Goal: Task Accomplishment & Management: Manage account settings

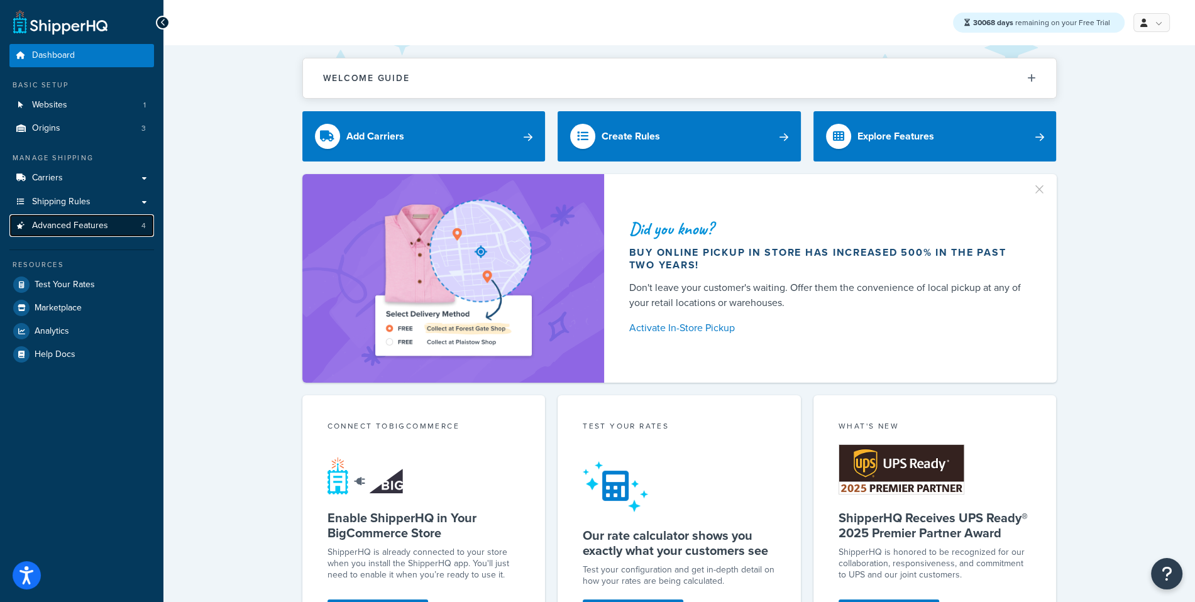
click at [127, 229] on link "Advanced Features 4" at bounding box center [81, 225] width 145 height 23
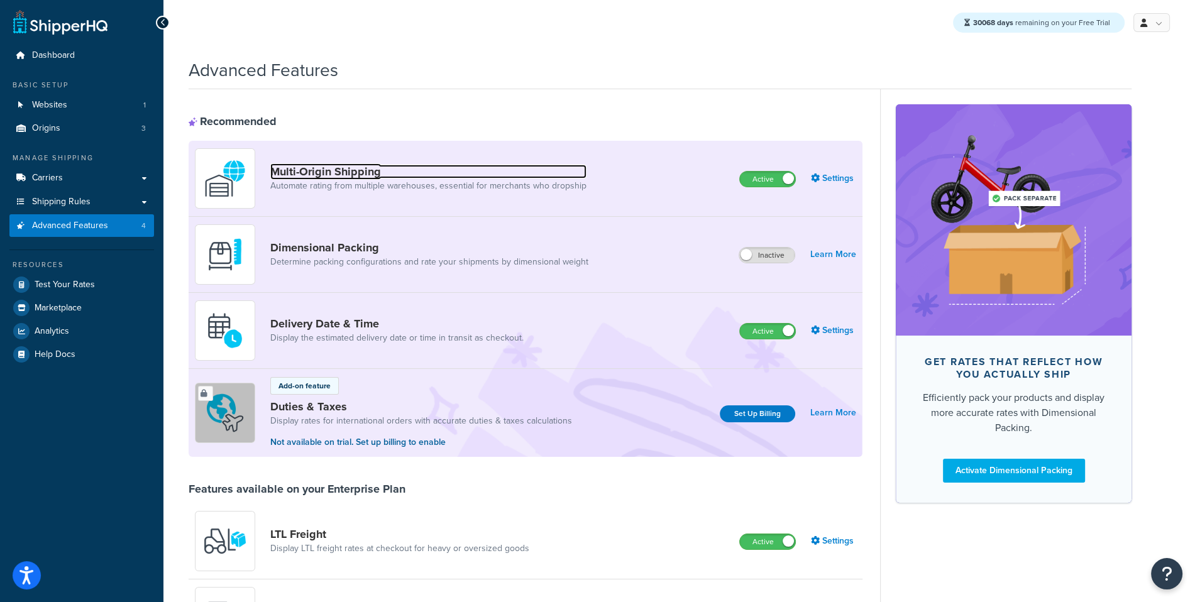
click at [361, 174] on link "Multi-Origin Shipping" at bounding box center [428, 172] width 316 height 14
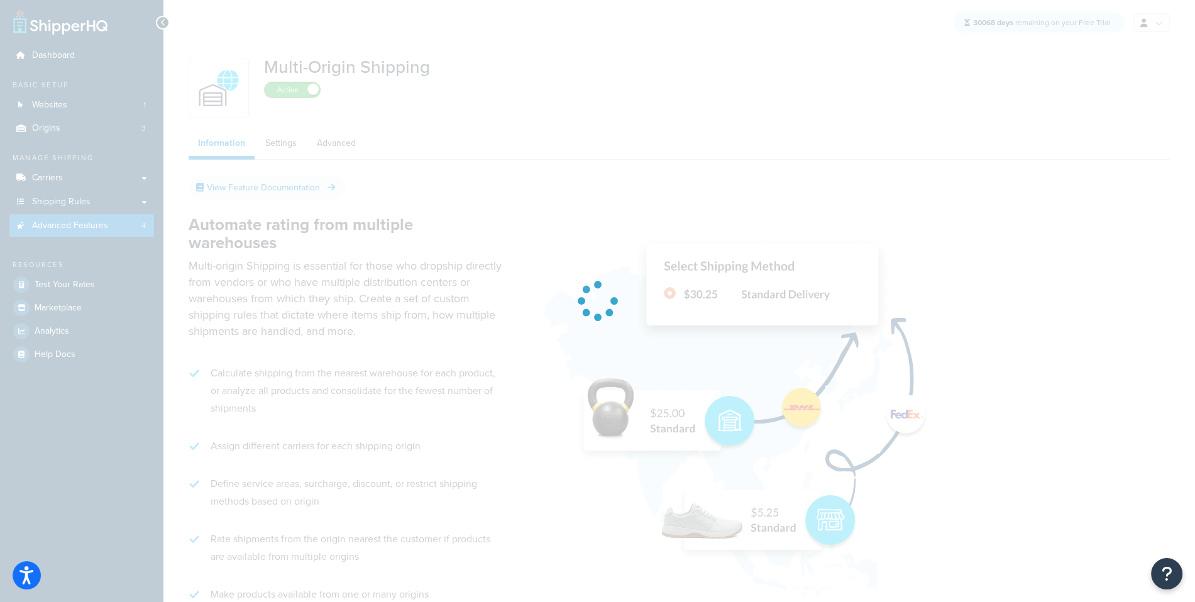
click at [299, 147] on div at bounding box center [597, 301] width 1195 height 602
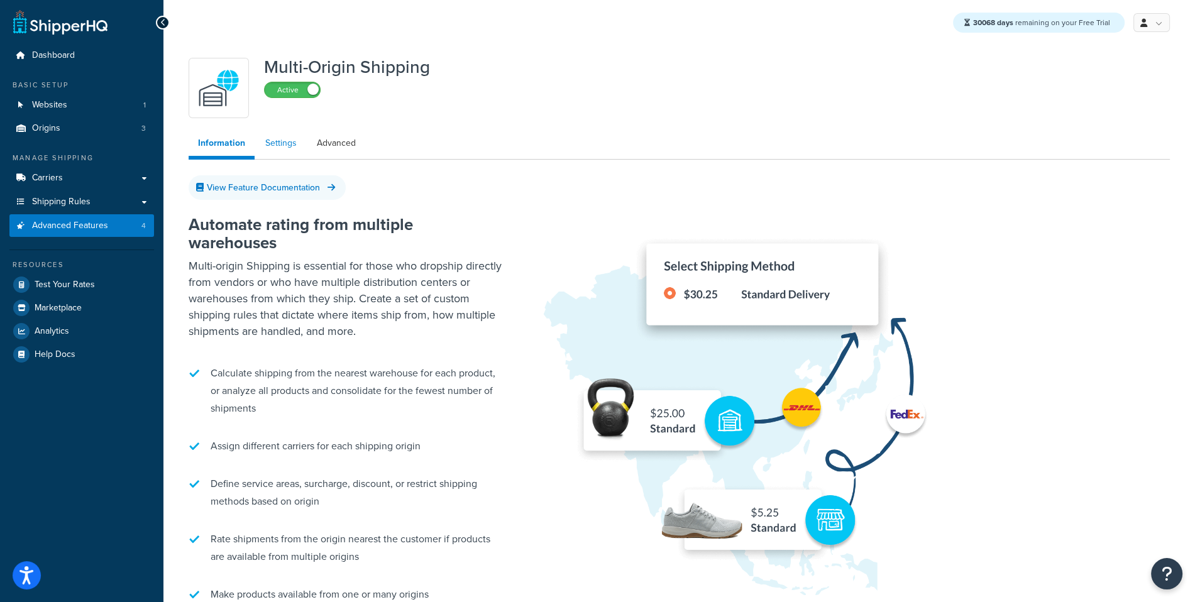
click at [296, 147] on link "Settings" at bounding box center [281, 143] width 50 height 25
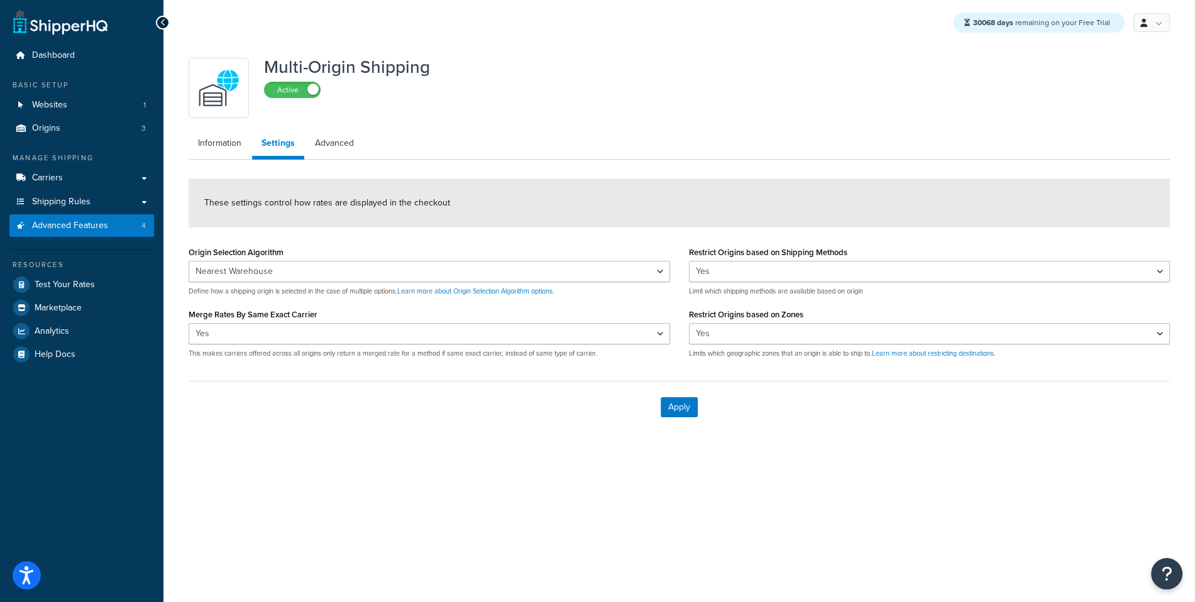
click at [372, 145] on ul "Information Settings Advanced" at bounding box center [680, 145] width 982 height 29
click at [346, 143] on link "Advanced" at bounding box center [335, 143] width 58 height 25
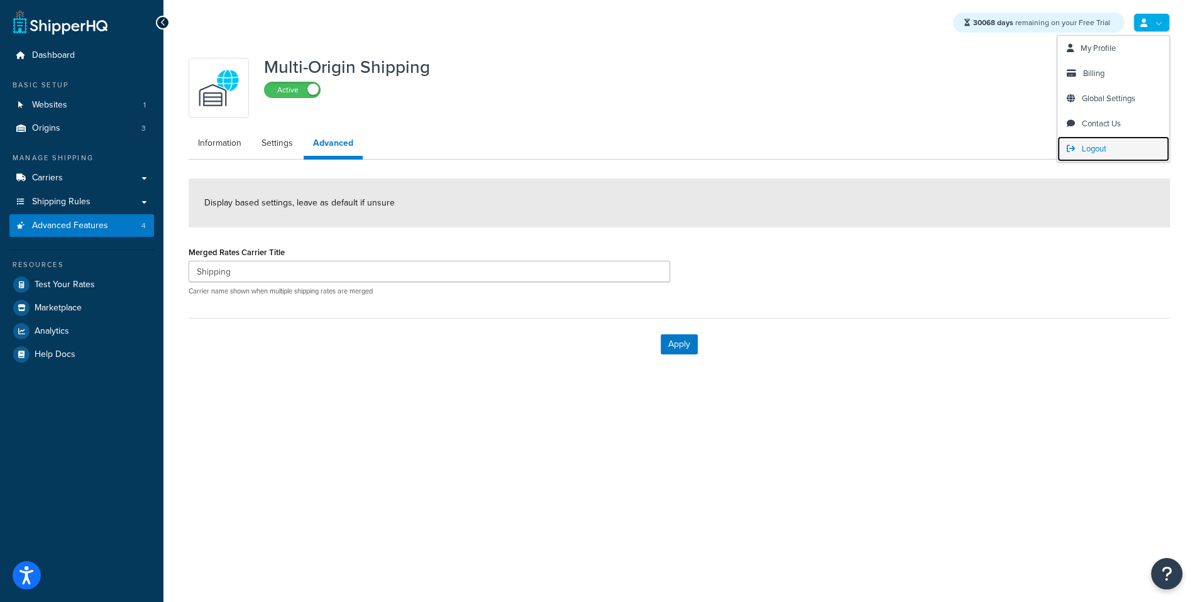
click at [1082, 150] on span "Logout" at bounding box center [1094, 149] width 25 height 12
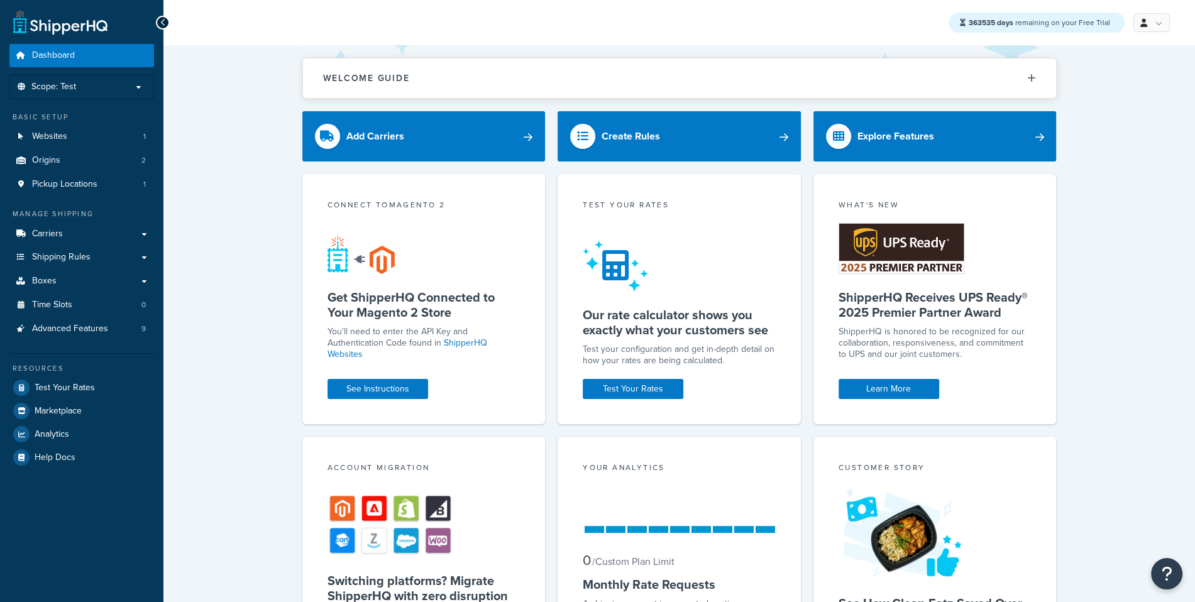
click at [101, 355] on div "Resources Test Your Rates Marketplace Analytics Help Docs" at bounding box center [81, 411] width 145 height 116
click at [98, 335] on span "Advanced Features" at bounding box center [70, 329] width 76 height 11
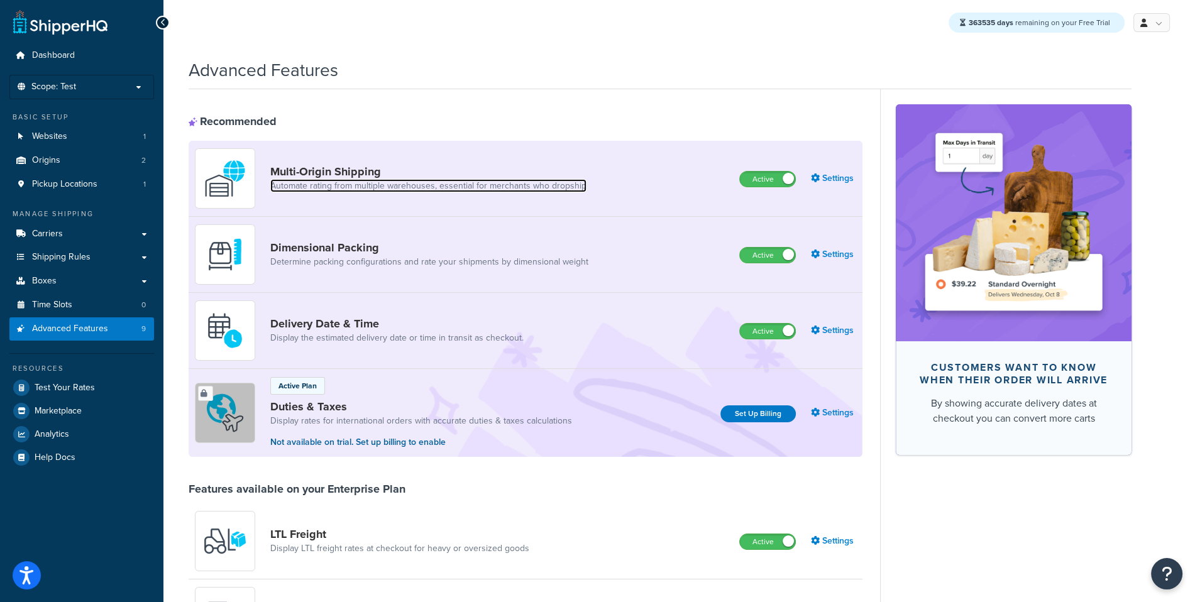
click at [338, 183] on link "Automate rating from multiple warehouses, essential for merchants who dropship" at bounding box center [428, 186] width 316 height 13
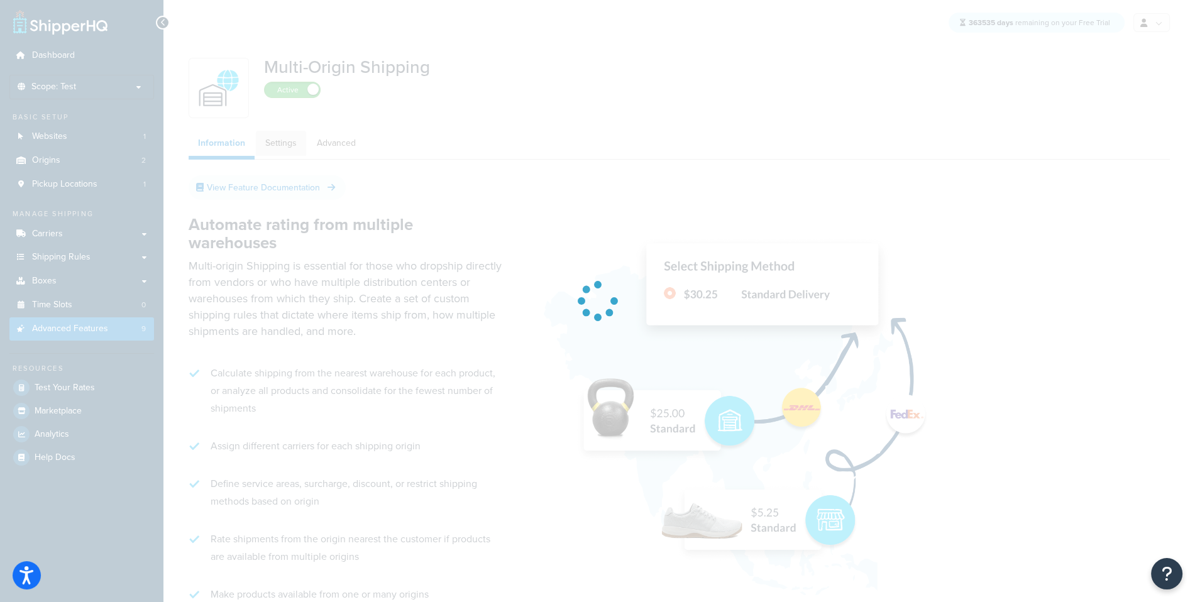
click at [290, 148] on link "Settings" at bounding box center [281, 143] width 50 height 25
select select "false"
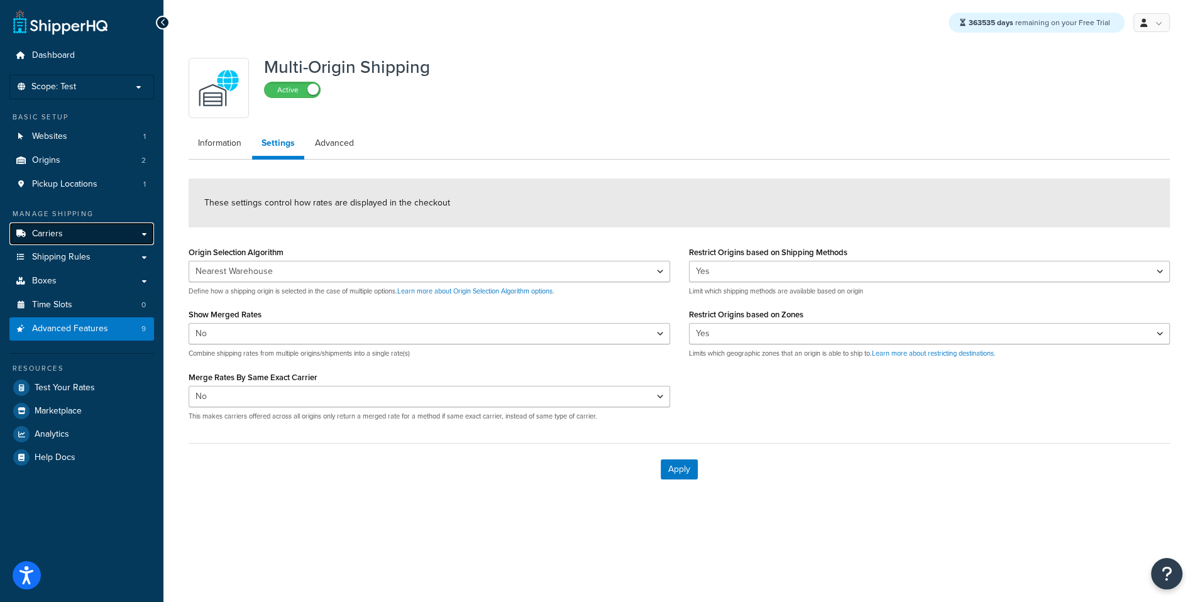
click at [102, 233] on link "Carriers" at bounding box center [81, 234] width 145 height 23
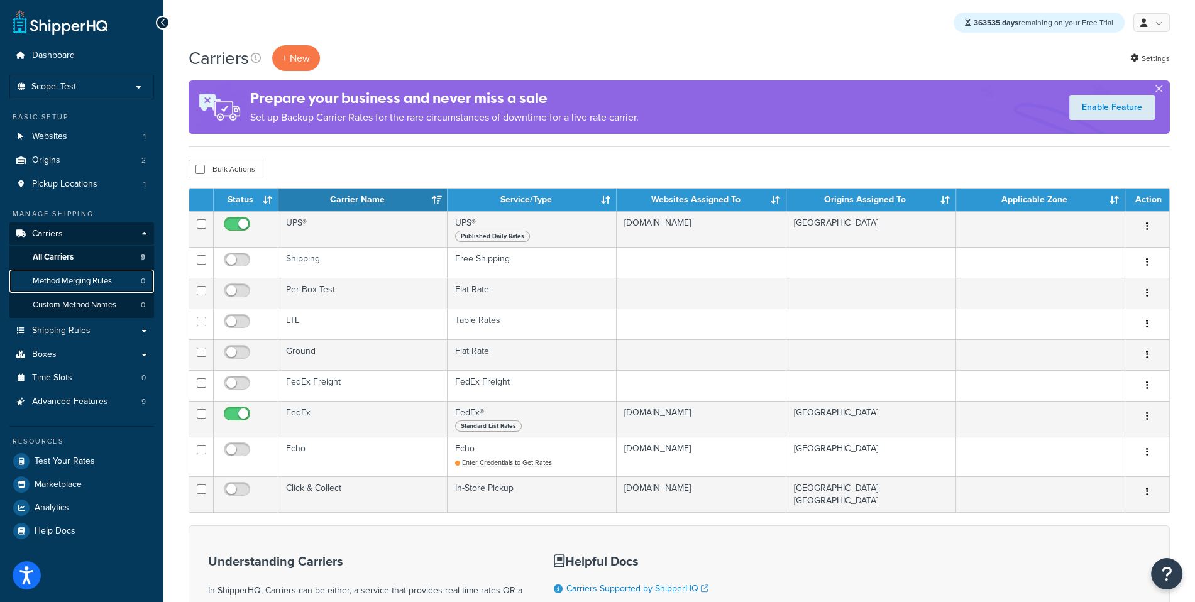
click at [126, 282] on link "Method Merging Rules 0" at bounding box center [81, 281] width 145 height 23
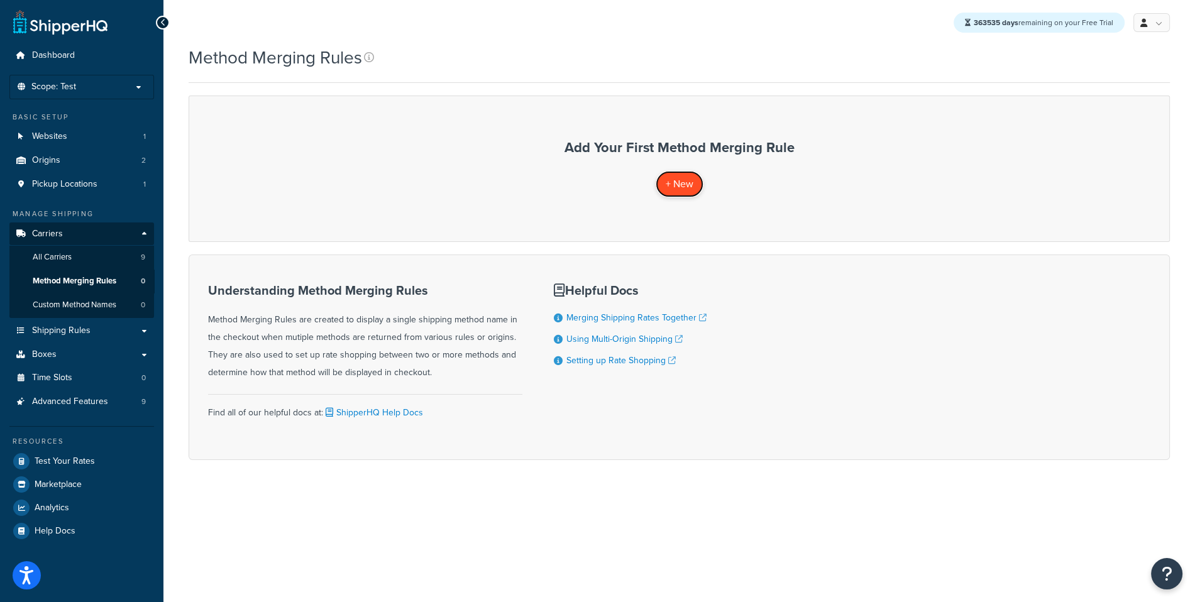
click at [680, 178] on span "+ New" at bounding box center [680, 184] width 28 height 14
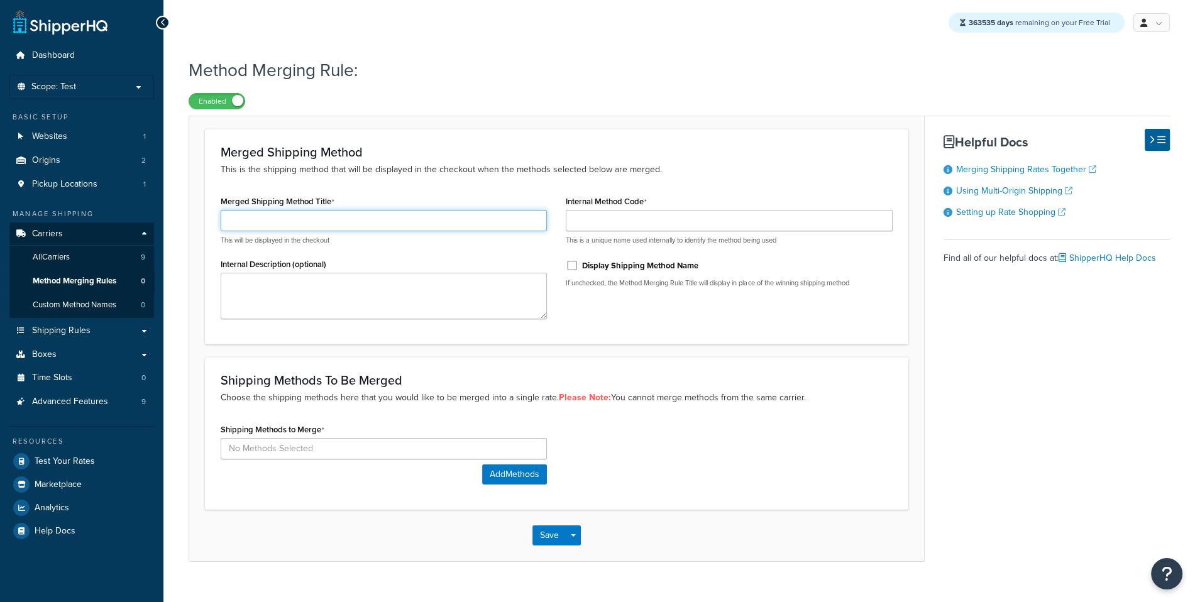
click at [485, 214] on input "Merged Shipping Method Title" at bounding box center [384, 220] width 326 height 21
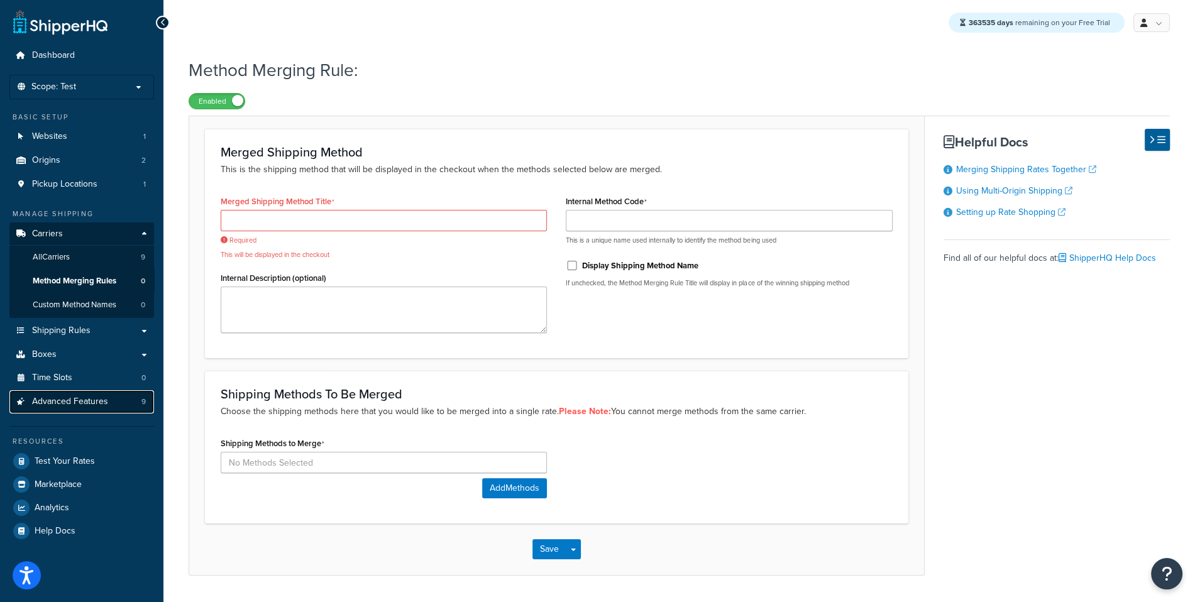
click at [106, 401] on span "Advanced Features" at bounding box center [70, 402] width 76 height 11
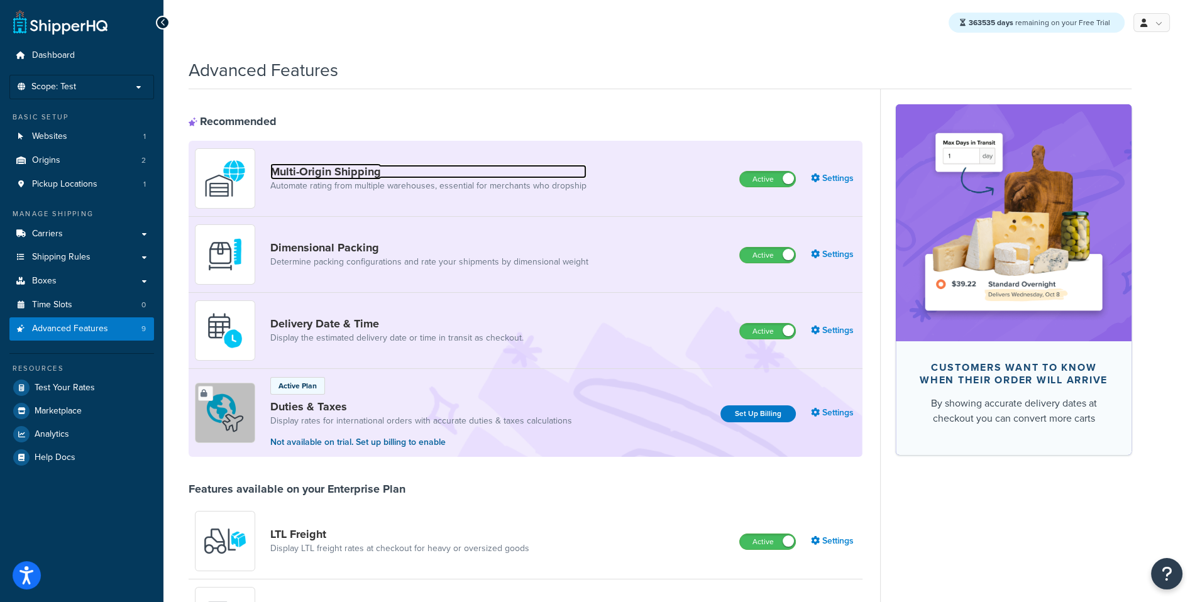
click at [351, 174] on link "Multi-Origin Shipping" at bounding box center [428, 172] width 316 height 14
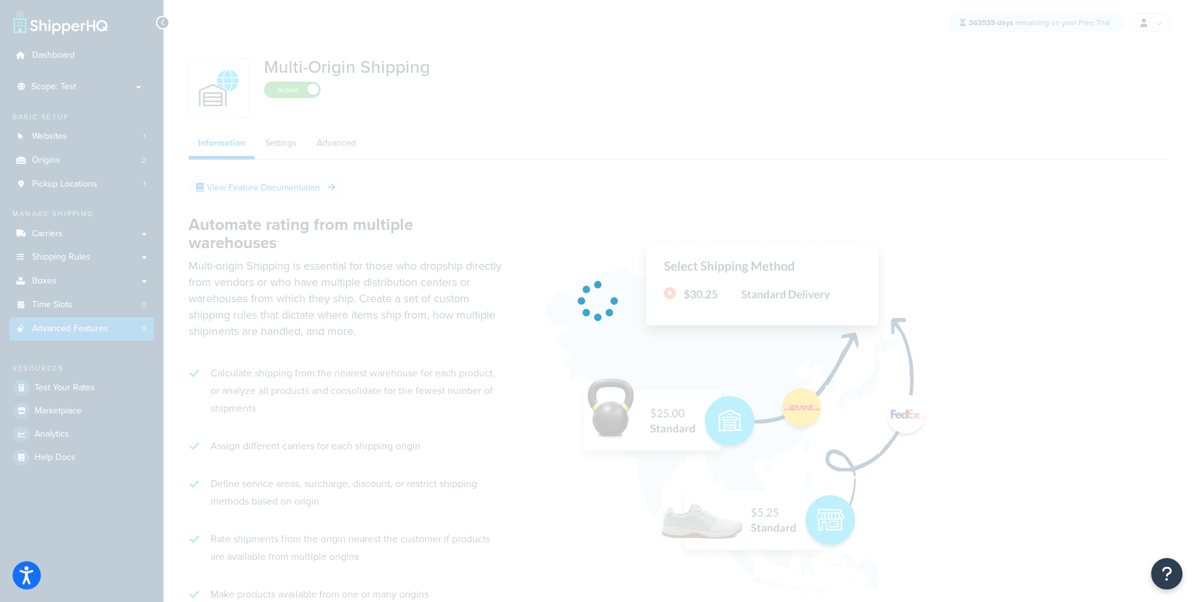
click at [292, 168] on div at bounding box center [597, 301] width 1195 height 602
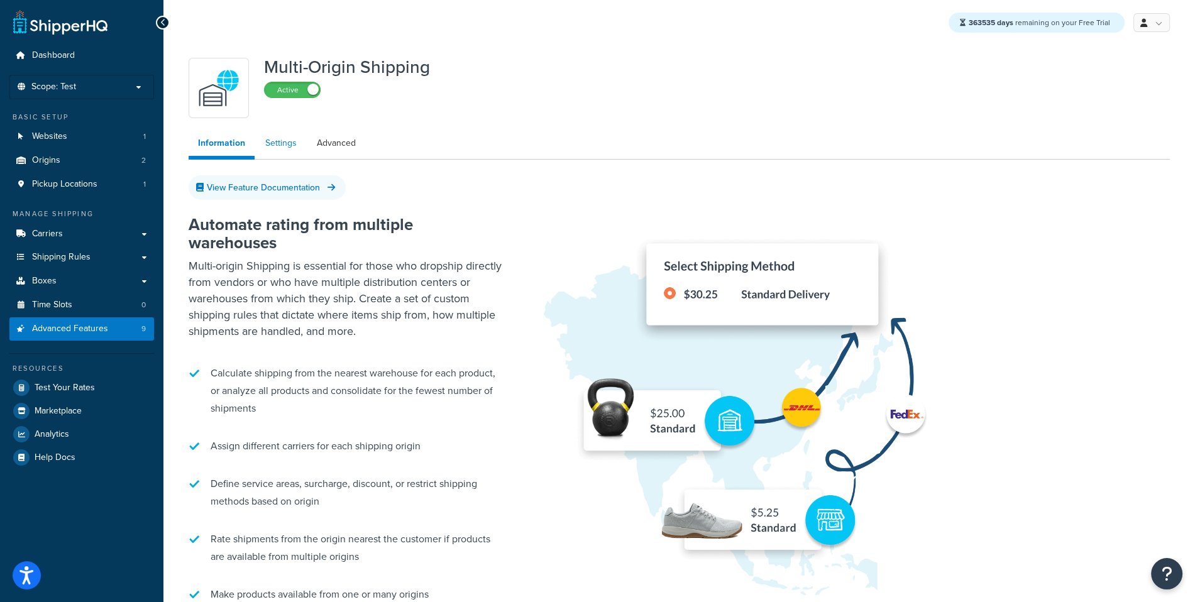
click at [281, 147] on link "Settings" at bounding box center [281, 143] width 50 height 25
select select "false"
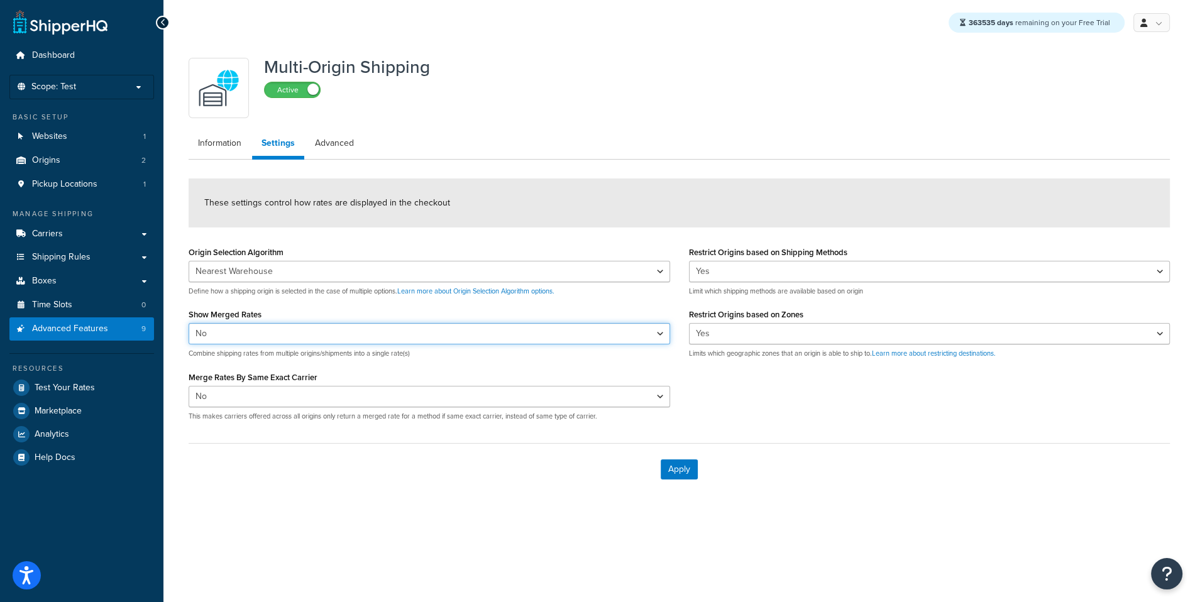
select select "true"
click option "Yes" at bounding box center [0, 0] width 0 height 0
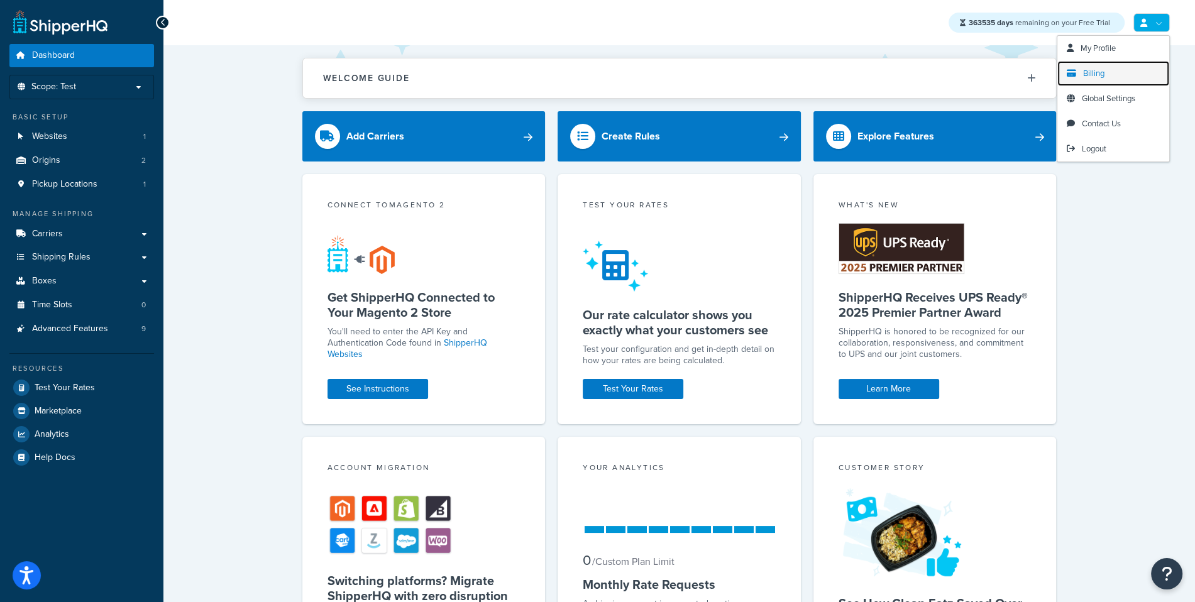
click at [1117, 77] on link "Billing" at bounding box center [1114, 73] width 112 height 25
